Goal: Task Accomplishment & Management: Use online tool/utility

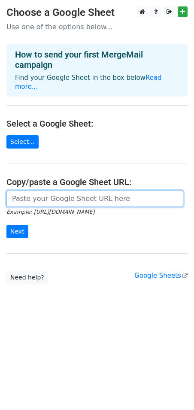
click at [41, 192] on input "url" at bounding box center [94, 199] width 177 height 16
paste input "https://docs.google.com/spreadsheets/d/1xg_trAa88Sgj46x8q1hDh2im6_1PJCJ4s8TTwSG…"
type input "https://docs.google.com/spreadsheets/d/1xg_trAa88Sgj46x8q1hDh2im6_1PJCJ4s8TTwSG…"
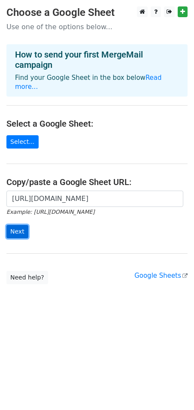
scroll to position [0, 0]
click at [19, 225] on input "Next" at bounding box center [17, 231] width 22 height 13
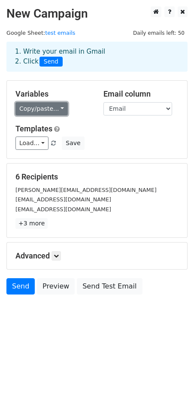
click at [46, 109] on link "Copy/paste..." at bounding box center [41, 108] width 52 height 13
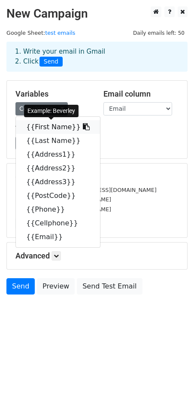
click at [83, 126] on icon at bounding box center [86, 126] width 7 height 7
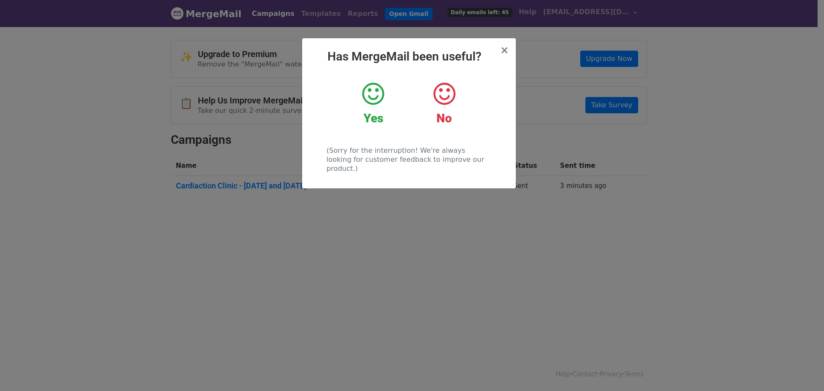
click at [374, 103] on icon at bounding box center [373, 94] width 22 height 26
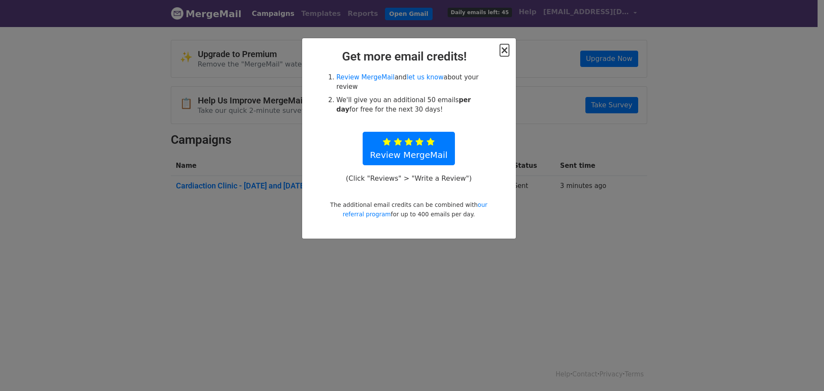
click at [503, 48] on span "×" at bounding box center [504, 50] width 9 height 12
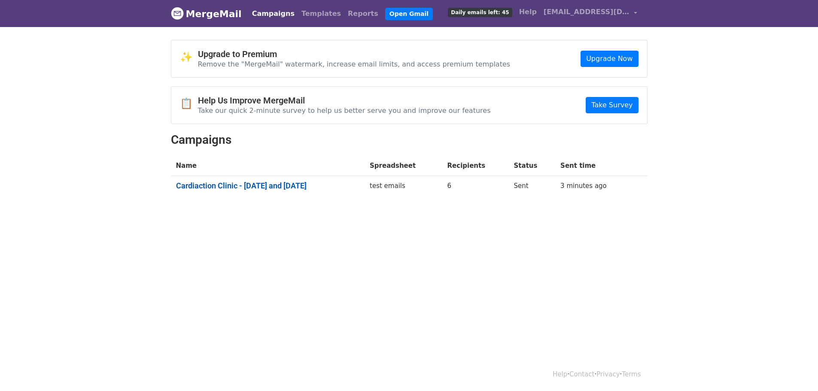
click at [260, 183] on link "Cardiaction Clinic - 16th and 17th October" at bounding box center [268, 185] width 184 height 9
